Goal: Information Seeking & Learning: Stay updated

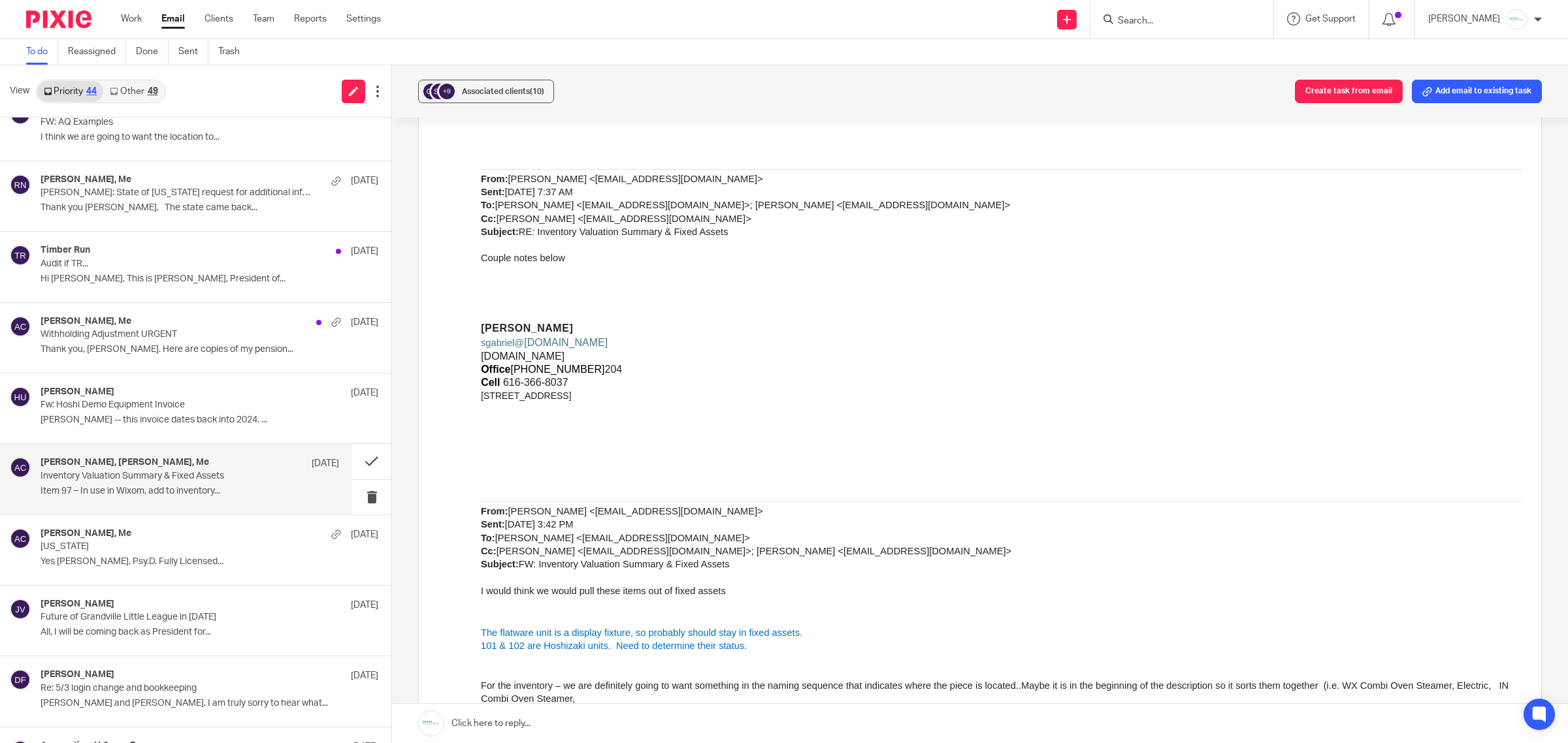
scroll to position [5291, 0]
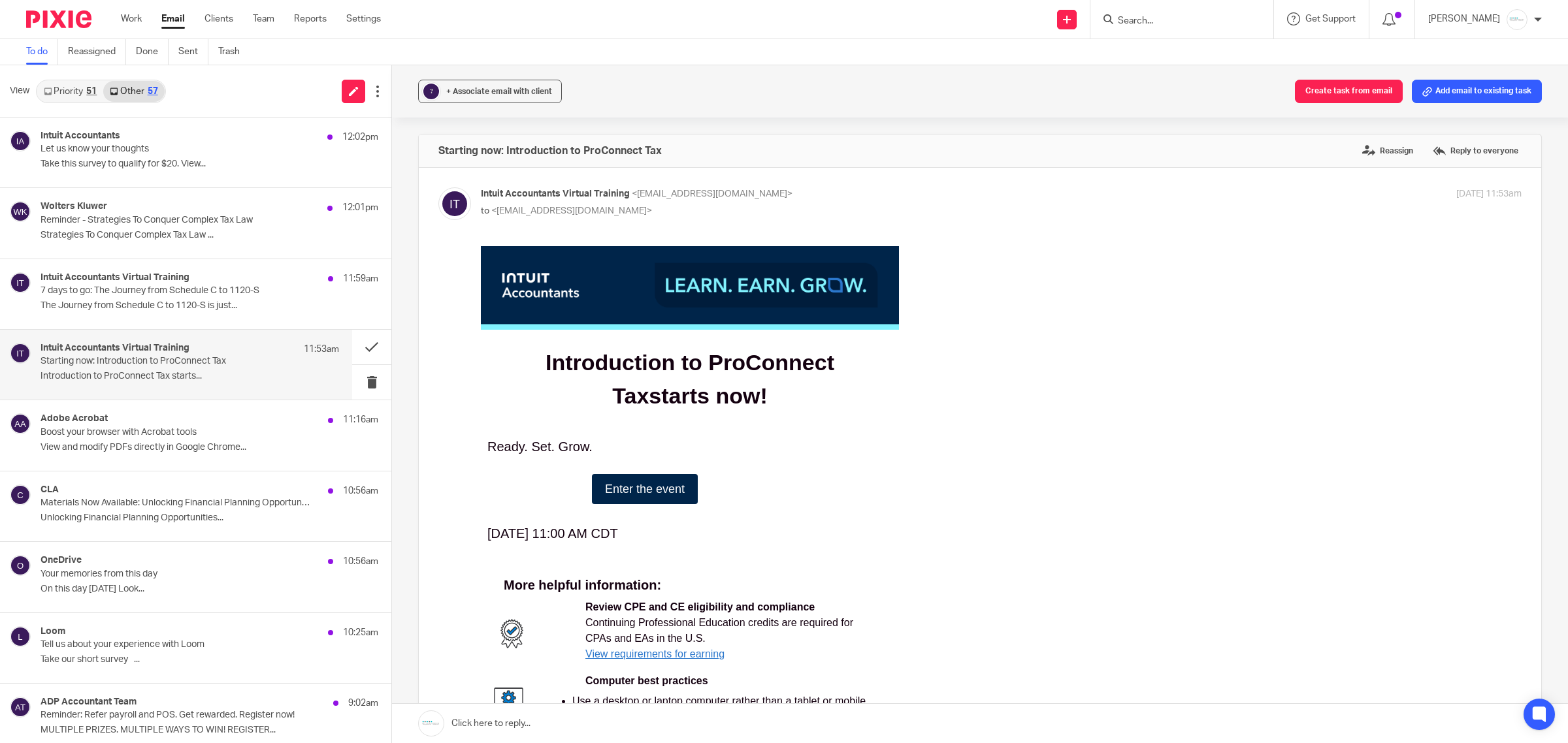
click at [620, 495] on span "Enter the event" at bounding box center [645, 489] width 80 height 13
click at [151, 243] on div "Wolters Kluwer 12:01pm Reminder - Strategies To Conquer Complex Tax Law Strateg…" at bounding box center [190, 223] width 299 height 44
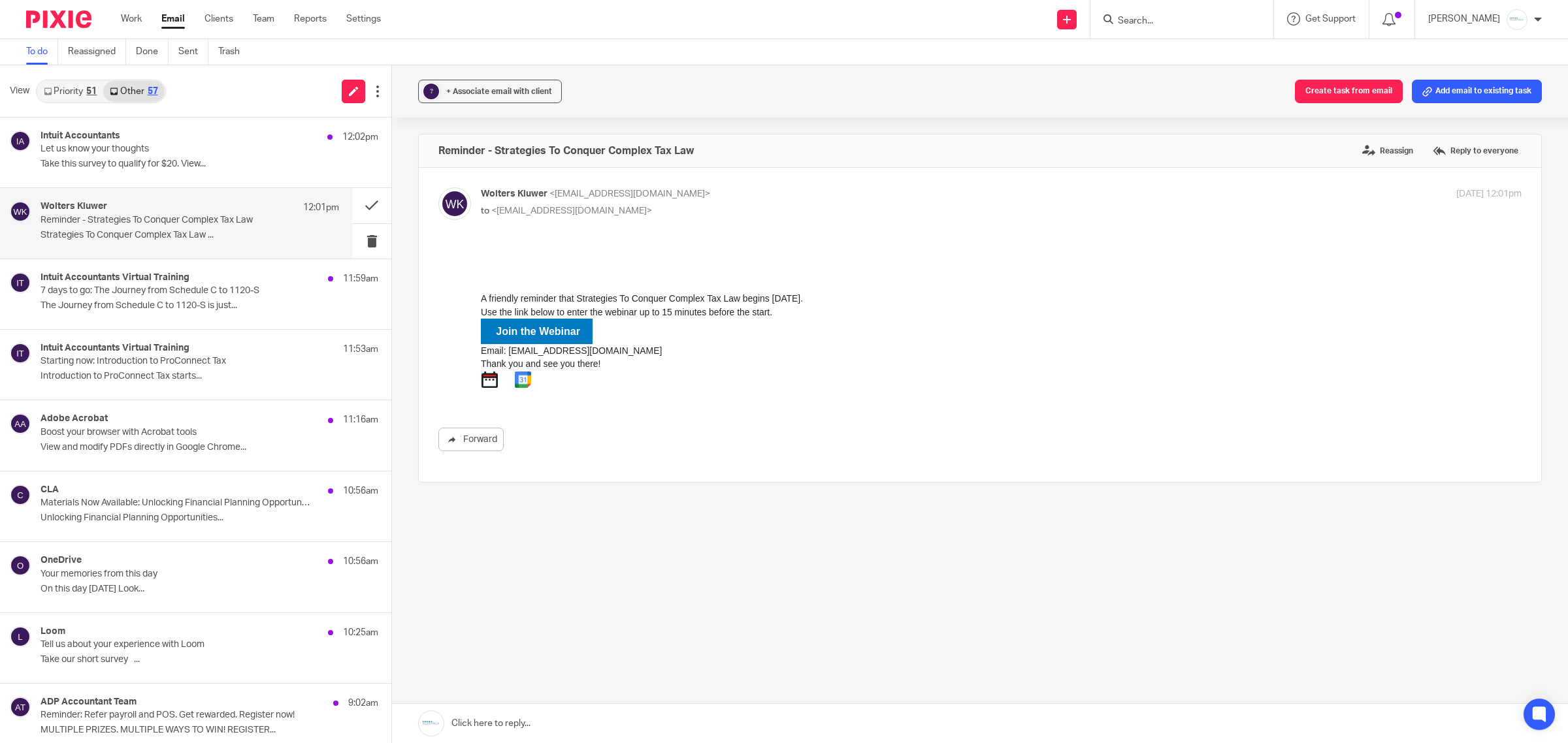
click at [522, 326] on strong "Join the Webinar" at bounding box center [538, 331] width 84 height 11
click at [353, 214] on button at bounding box center [372, 205] width 40 height 34
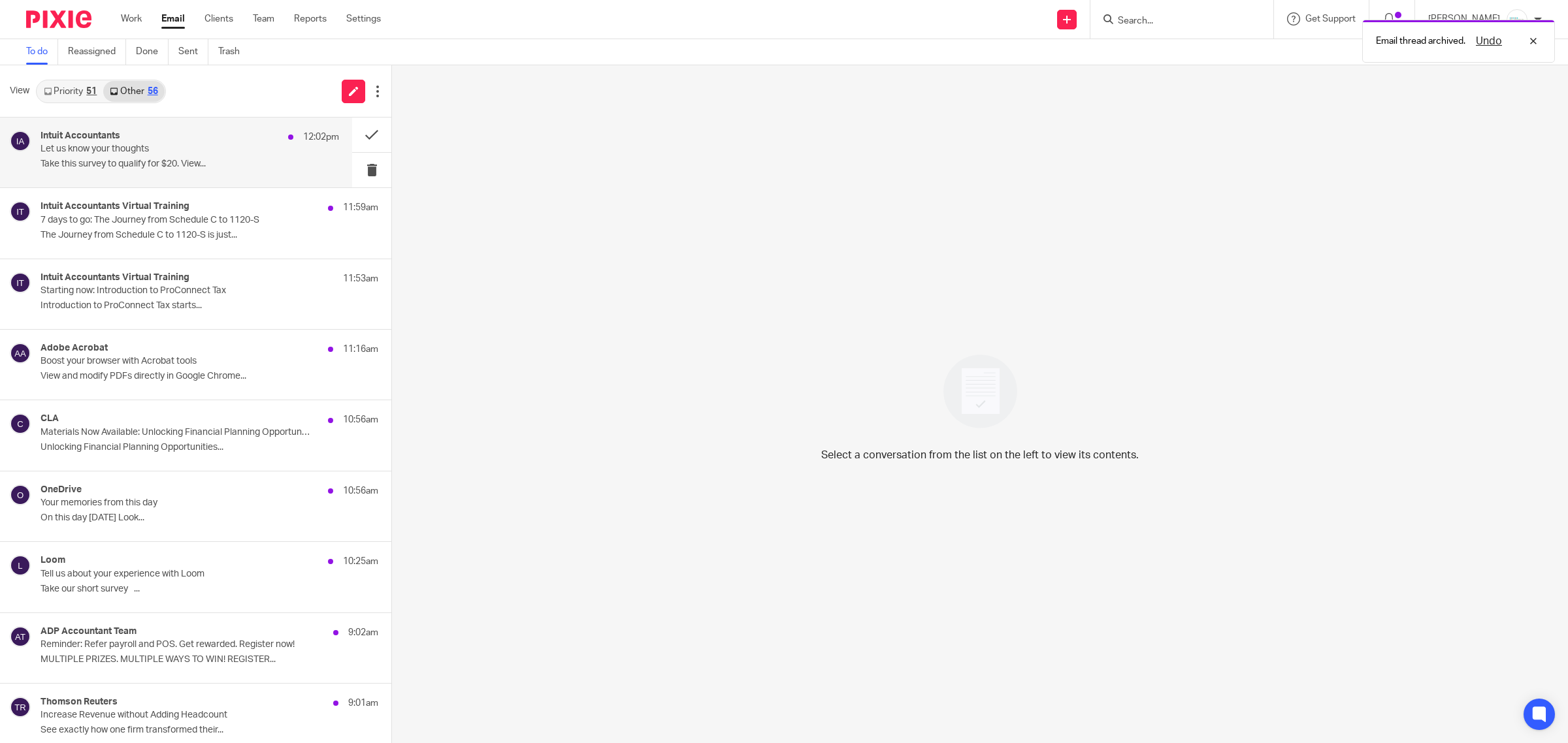
click at [107, 165] on p "Take this survey to qualify for $20. View..." at bounding box center [190, 164] width 299 height 11
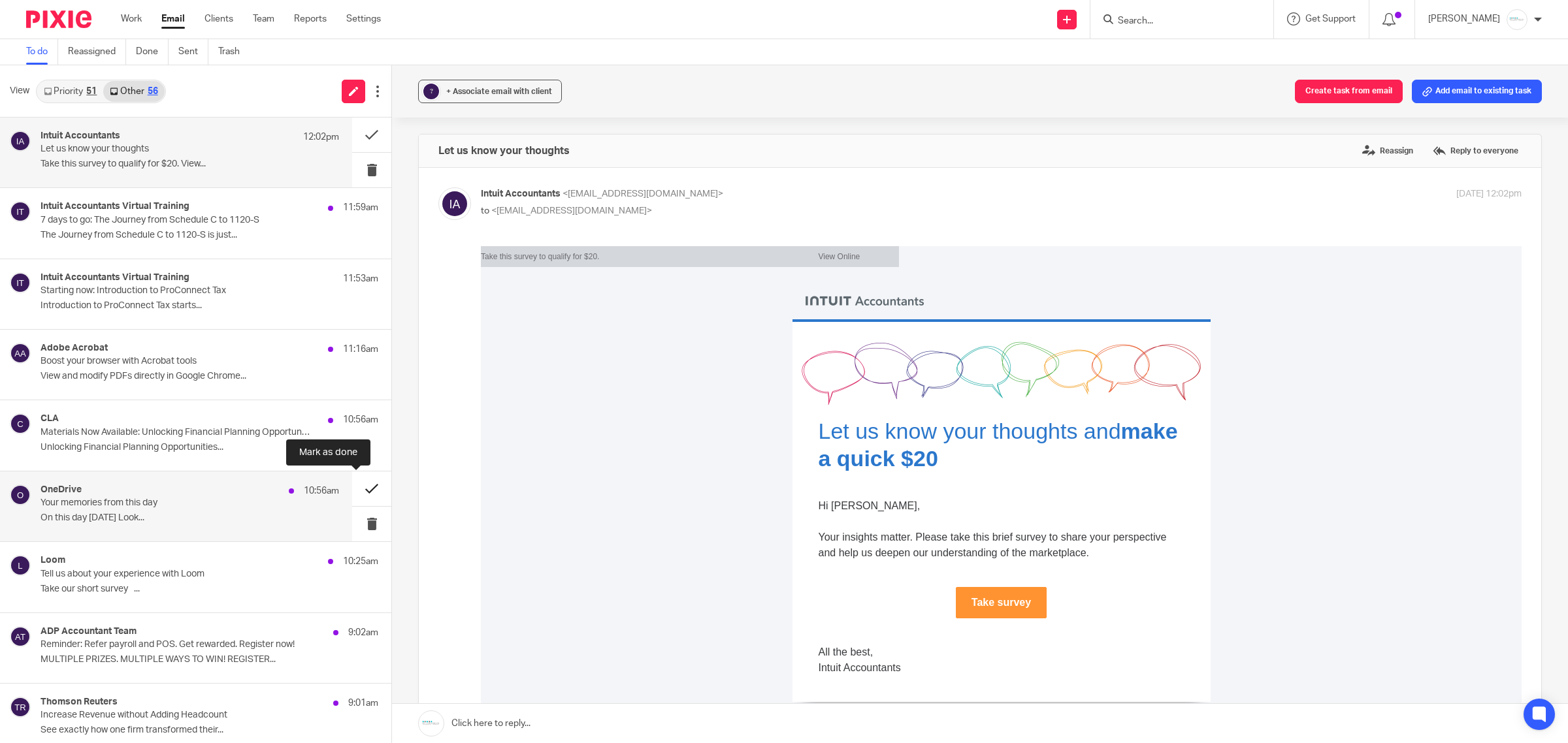
click at [352, 481] on button at bounding box center [372, 489] width 40 height 34
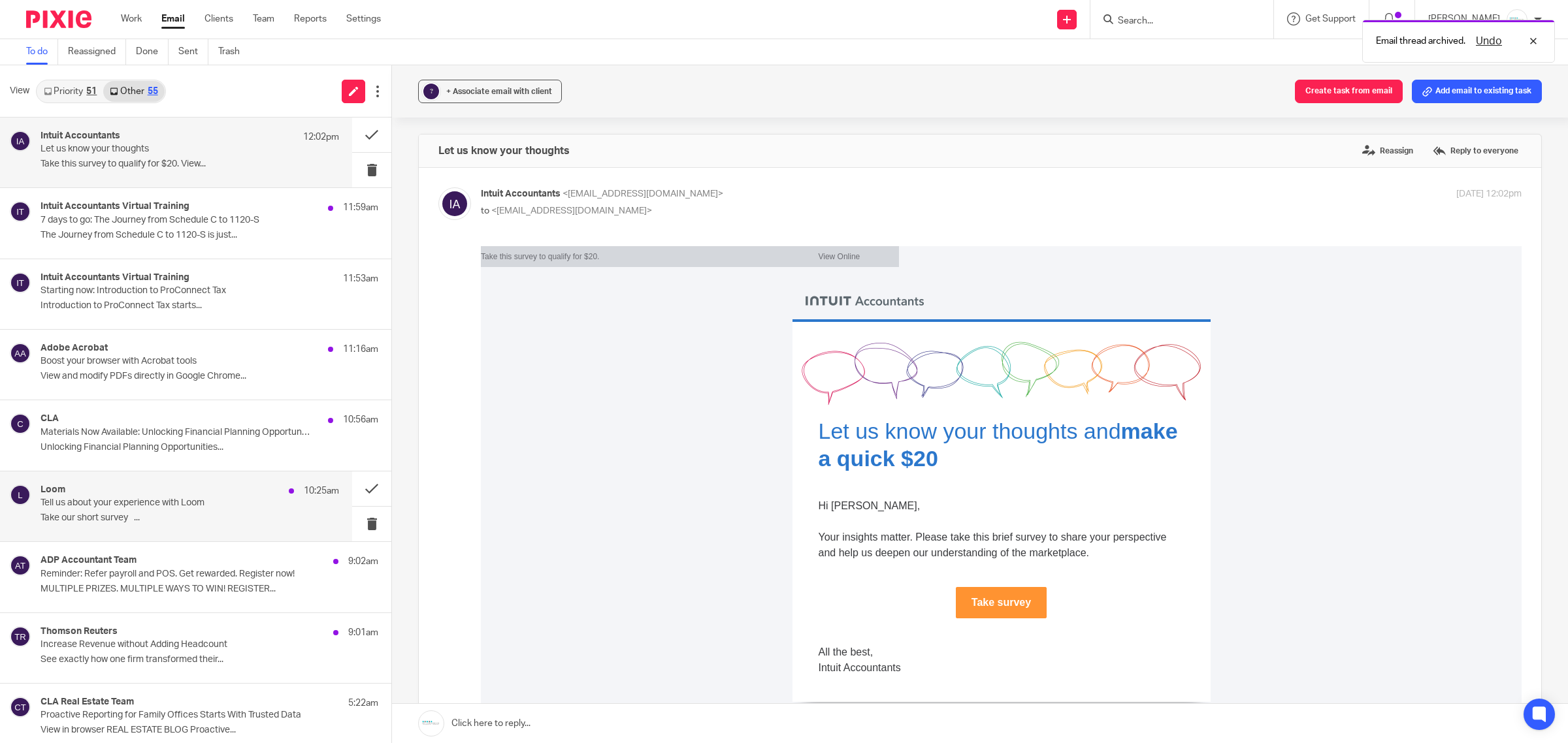
click at [101, 509] on p "Tell us about your experience with Loom" at bounding box center [160, 503] width 239 height 11
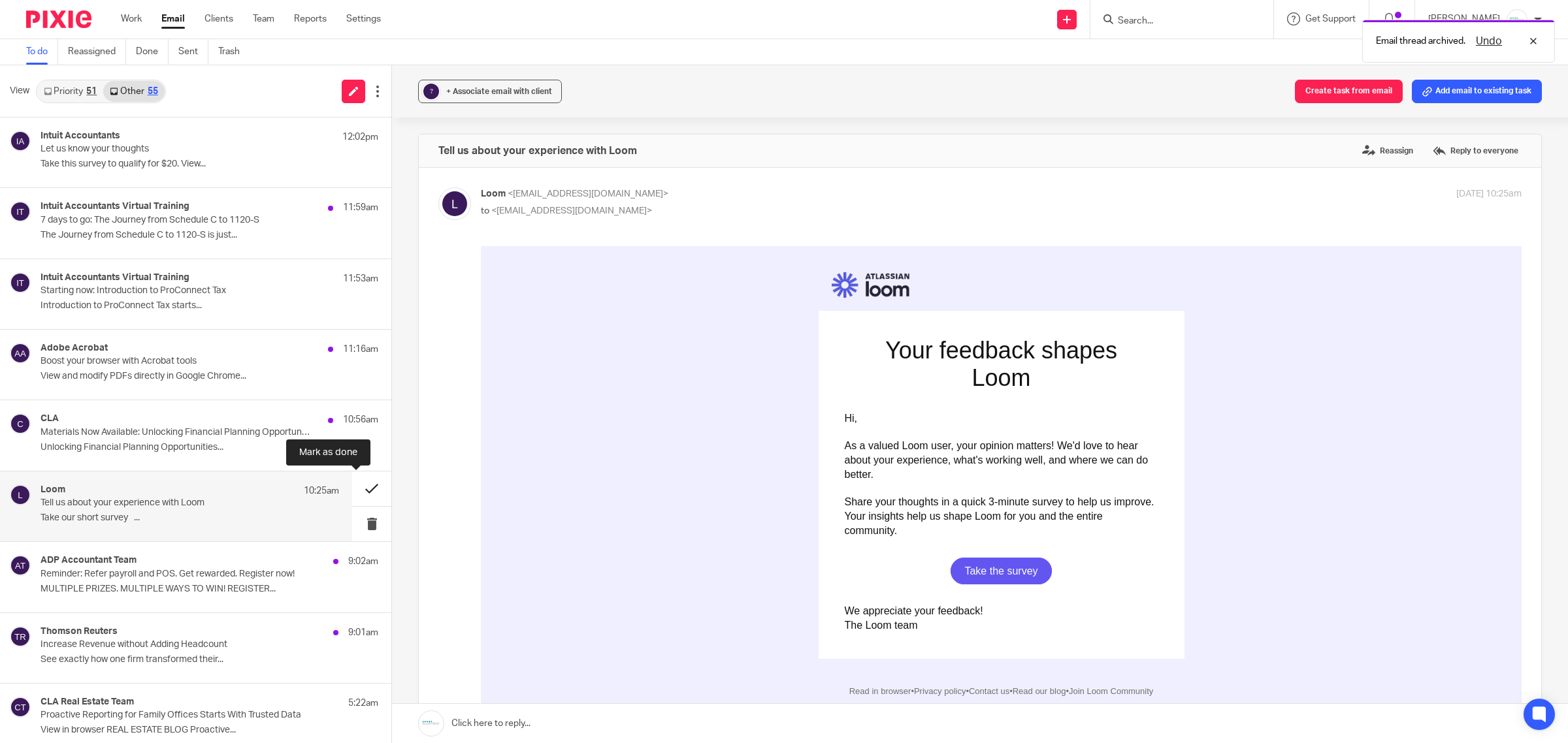
click at [352, 493] on button at bounding box center [372, 489] width 40 height 34
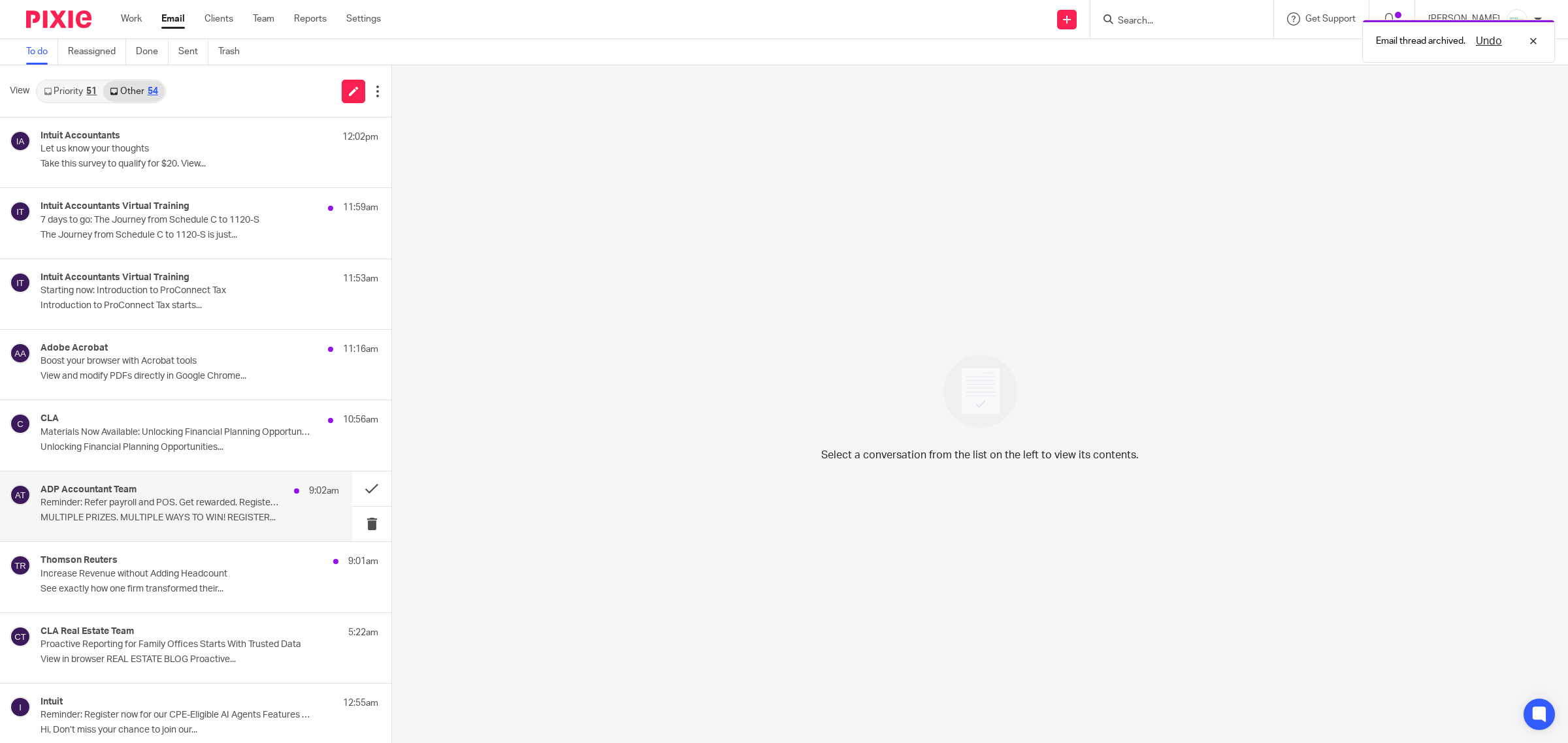
click at [174, 516] on p "MULTIPLE PRIZES. MULTIPLE WAYS TO WIN! REGISTER..." at bounding box center [190, 518] width 299 height 11
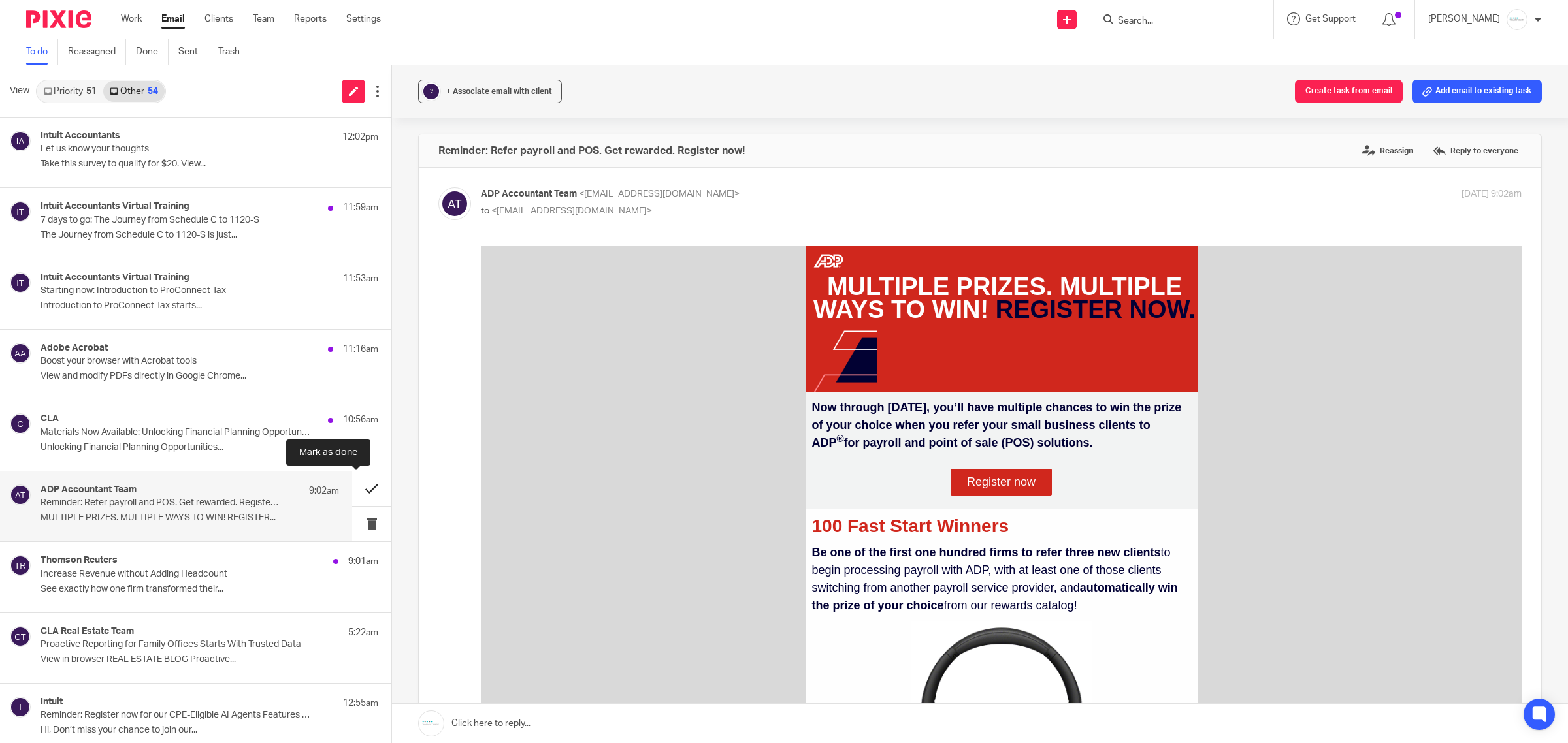
click at [352, 495] on button at bounding box center [372, 489] width 40 height 34
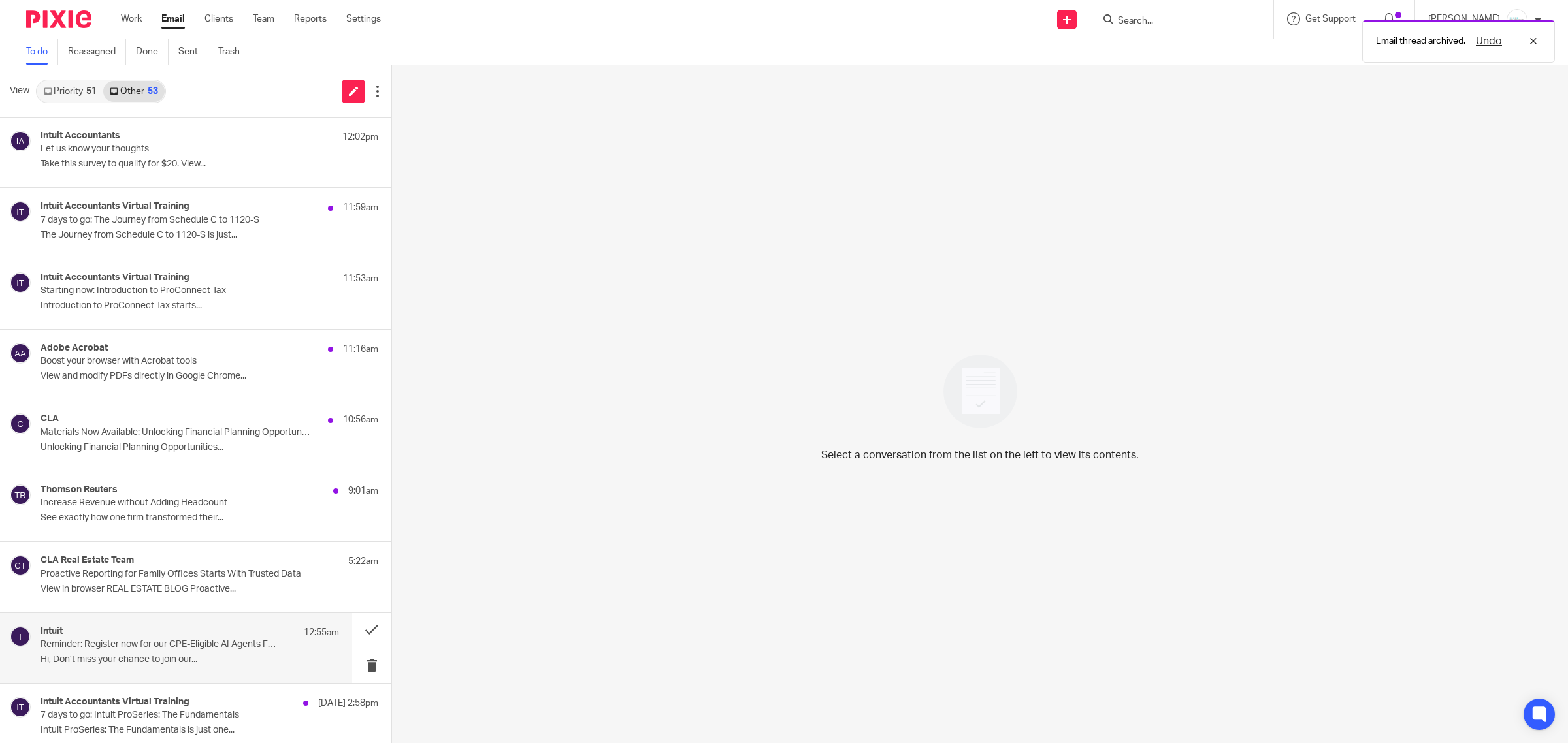
click at [181, 651] on p "Reminder: Register now for our CPE-Eligible AI Agents Features Lab" at bounding box center [160, 644] width 239 height 11
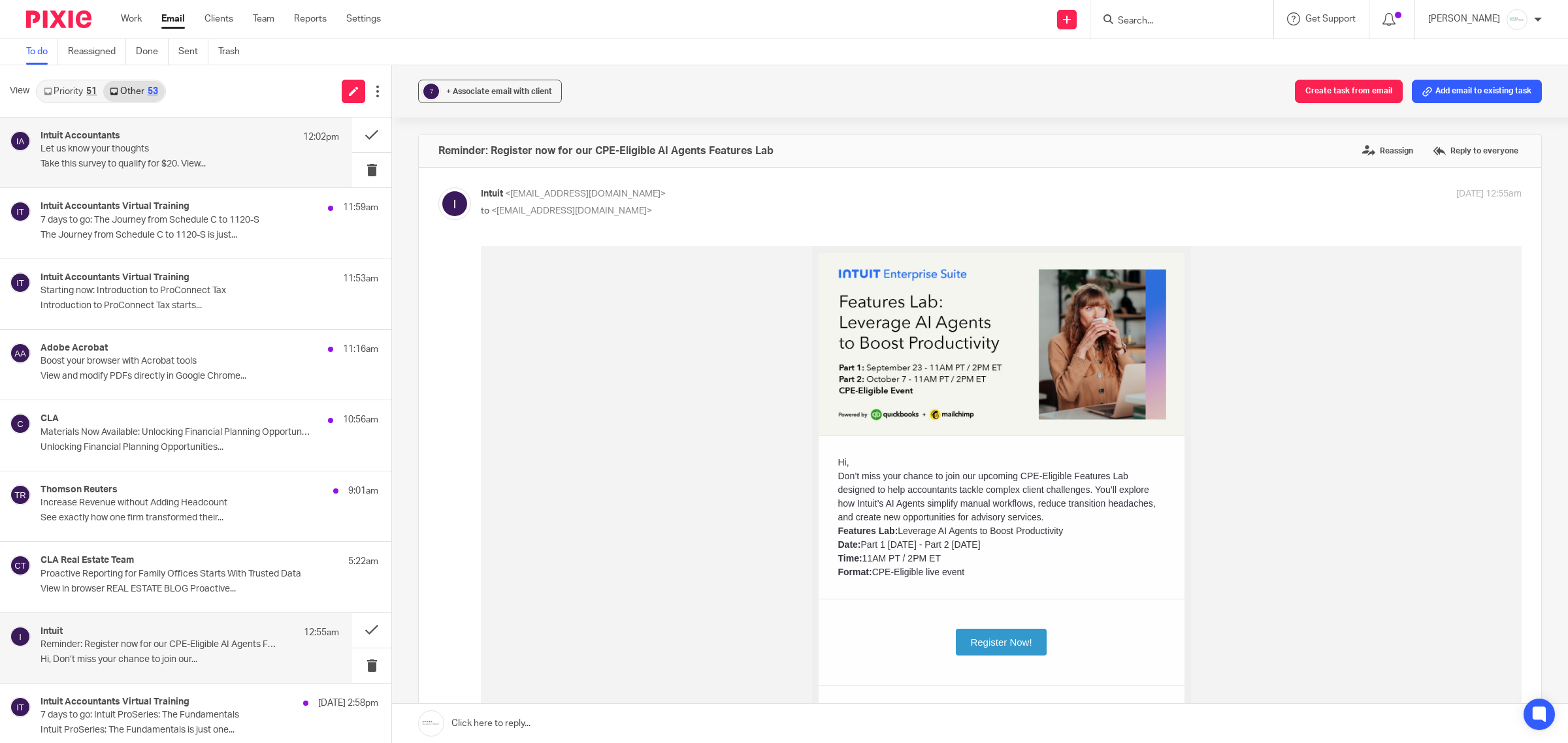
click at [151, 162] on p "Take this survey to qualify for $20. View..." at bounding box center [190, 164] width 299 height 11
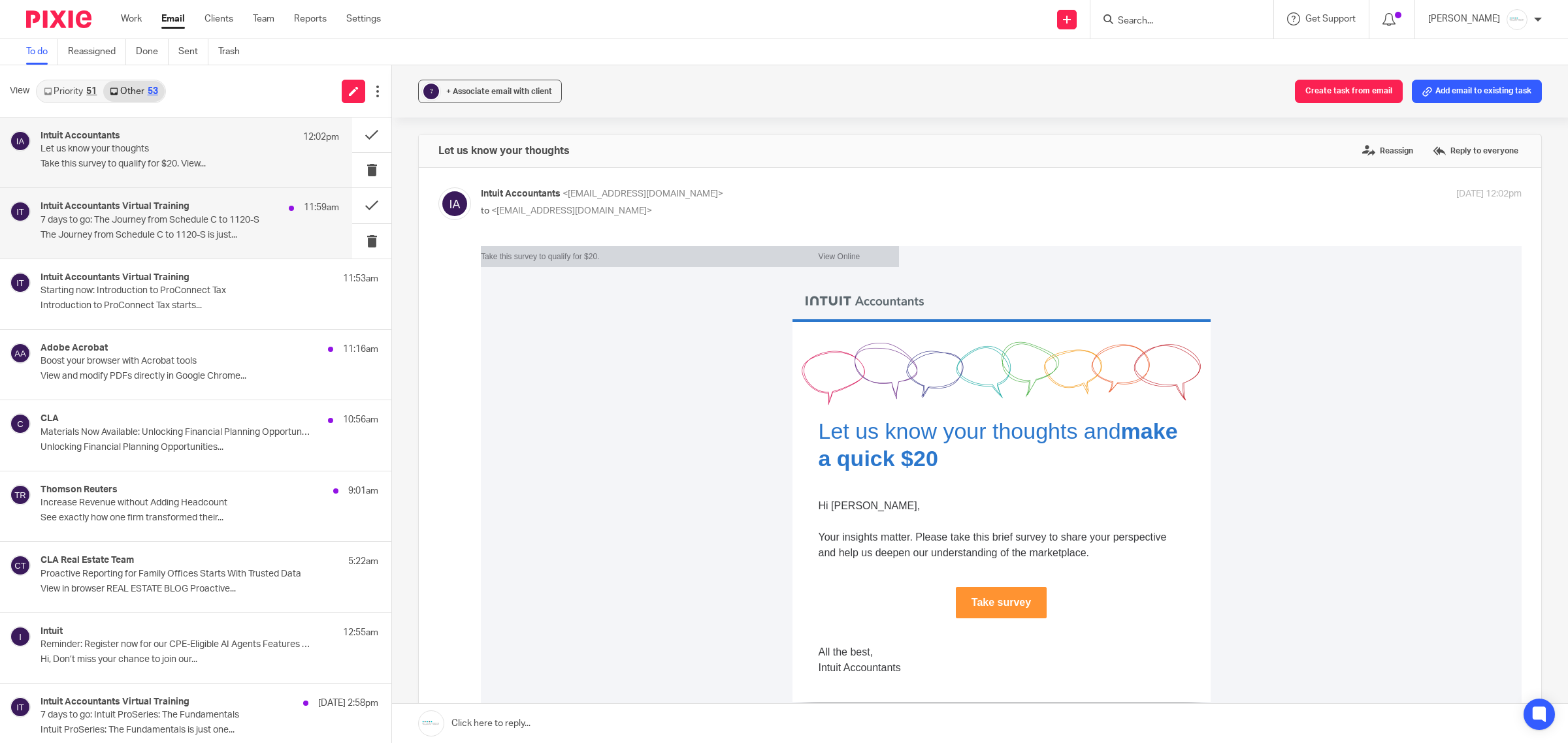
click at [140, 221] on p "7 days to go: The Journey from Schedule C to 1120-S" at bounding box center [160, 220] width 239 height 11
